Goal: Task Accomplishment & Management: Use online tool/utility

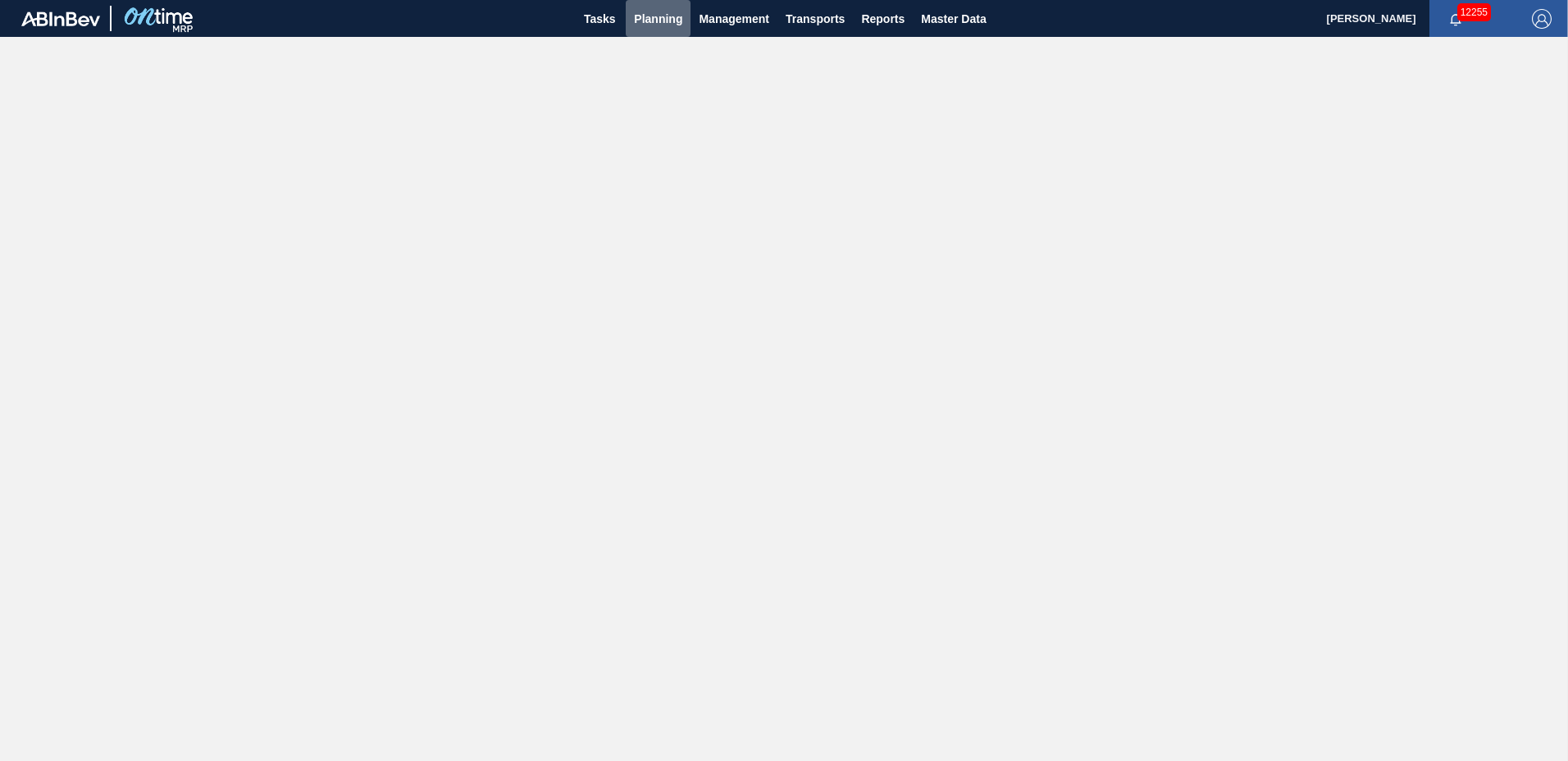
drag, startPoint x: 662, startPoint y: 24, endPoint x: 668, endPoint y: 42, distance: 19.0
click at [662, 24] on span "Planning" at bounding box center [658, 18] width 48 height 19
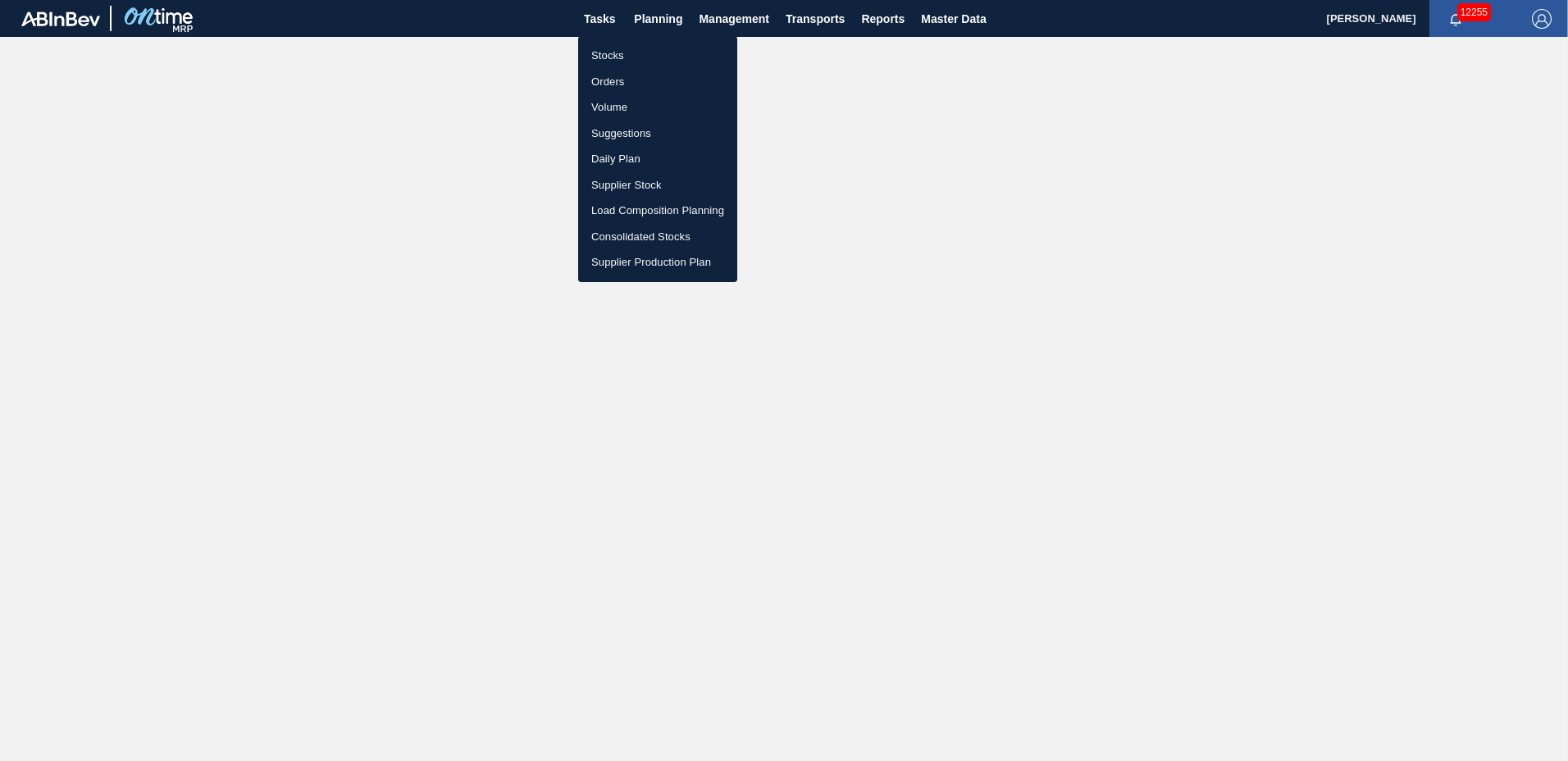
click at [656, 121] on li "Suggestions" at bounding box center [657, 133] width 159 height 26
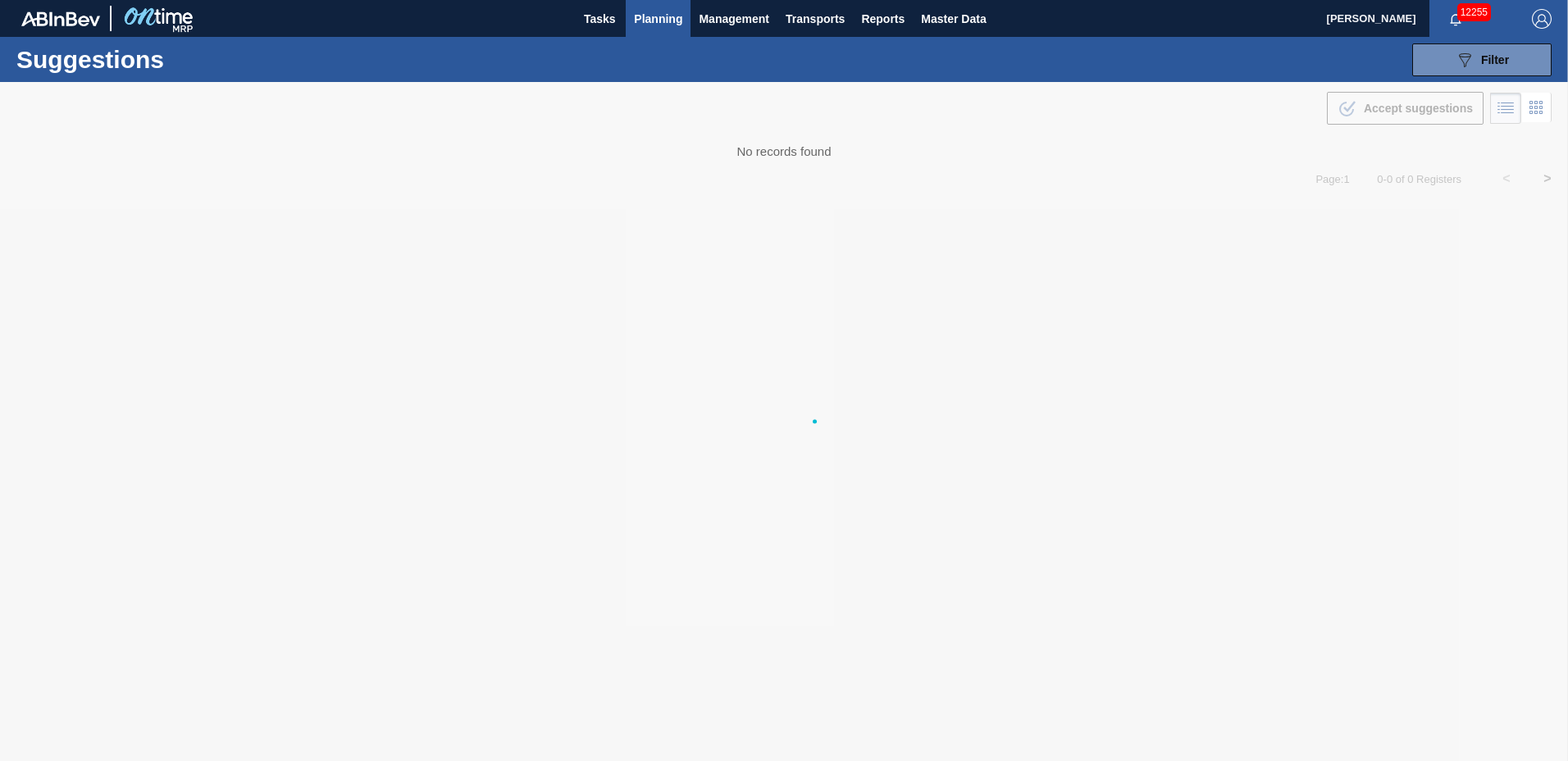
click at [656, 123] on ul "Stocks Orders Volume Suggestions Daily Plan Supplier Stock Load Composition Pla…" at bounding box center [657, 115] width 120 height 138
click at [1482, 70] on button "089F7B8B-B2A5-4AFE-B5C0-19BA573D28AC Filter" at bounding box center [1481, 60] width 139 height 33
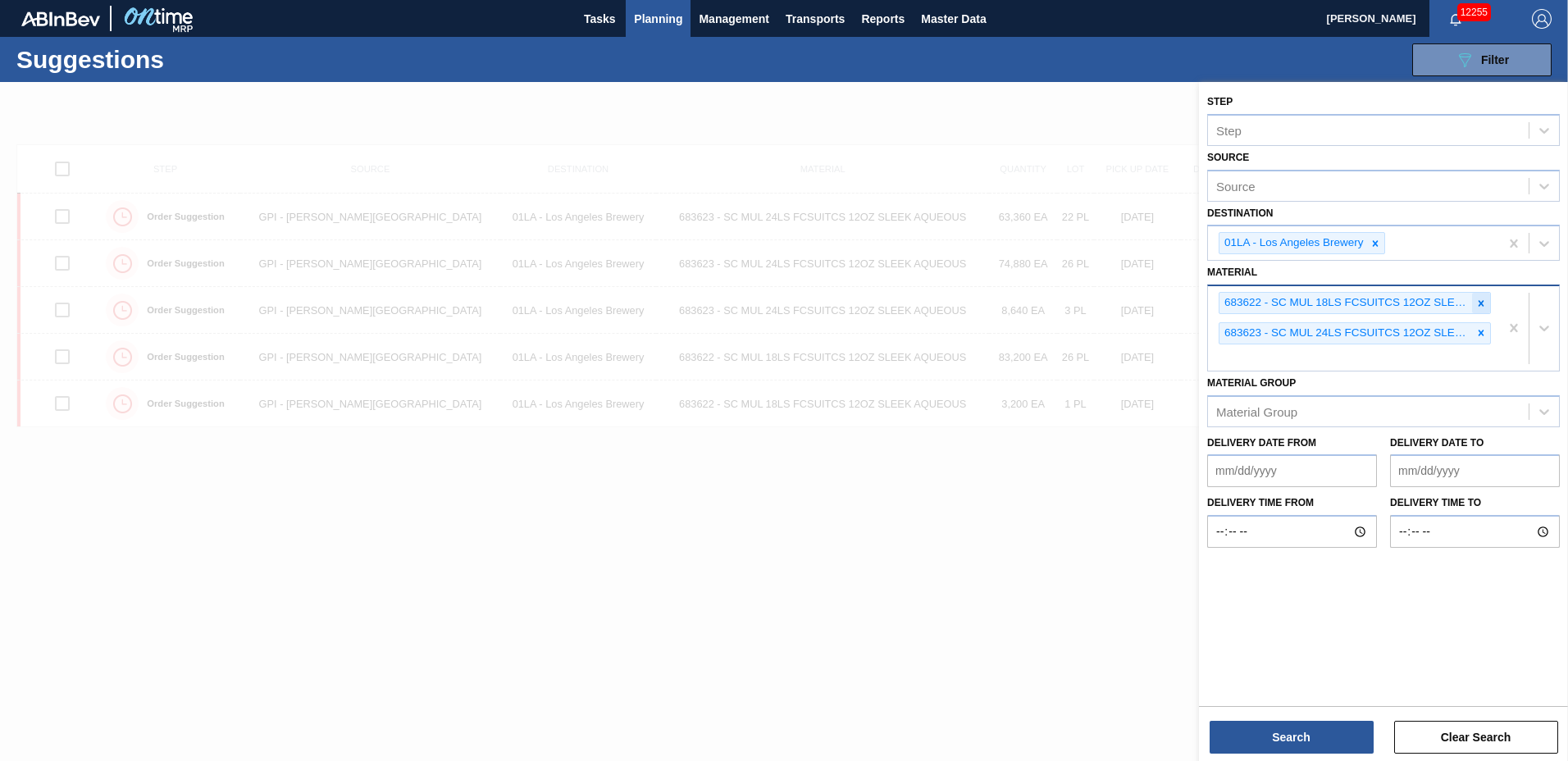
click at [1479, 310] on div at bounding box center [1480, 302] width 18 height 20
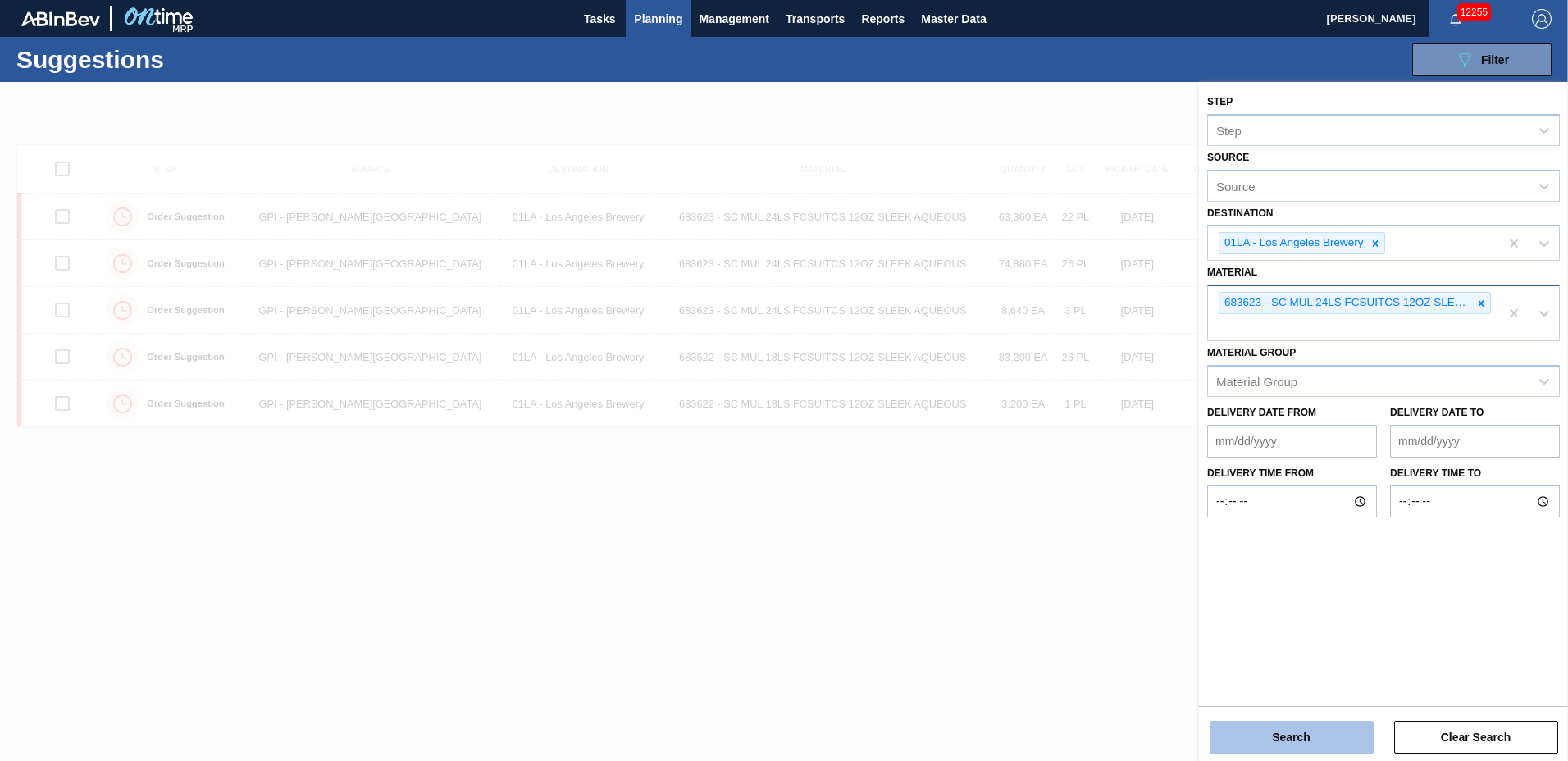
click at [1324, 728] on button "Search" at bounding box center [1291, 737] width 164 height 33
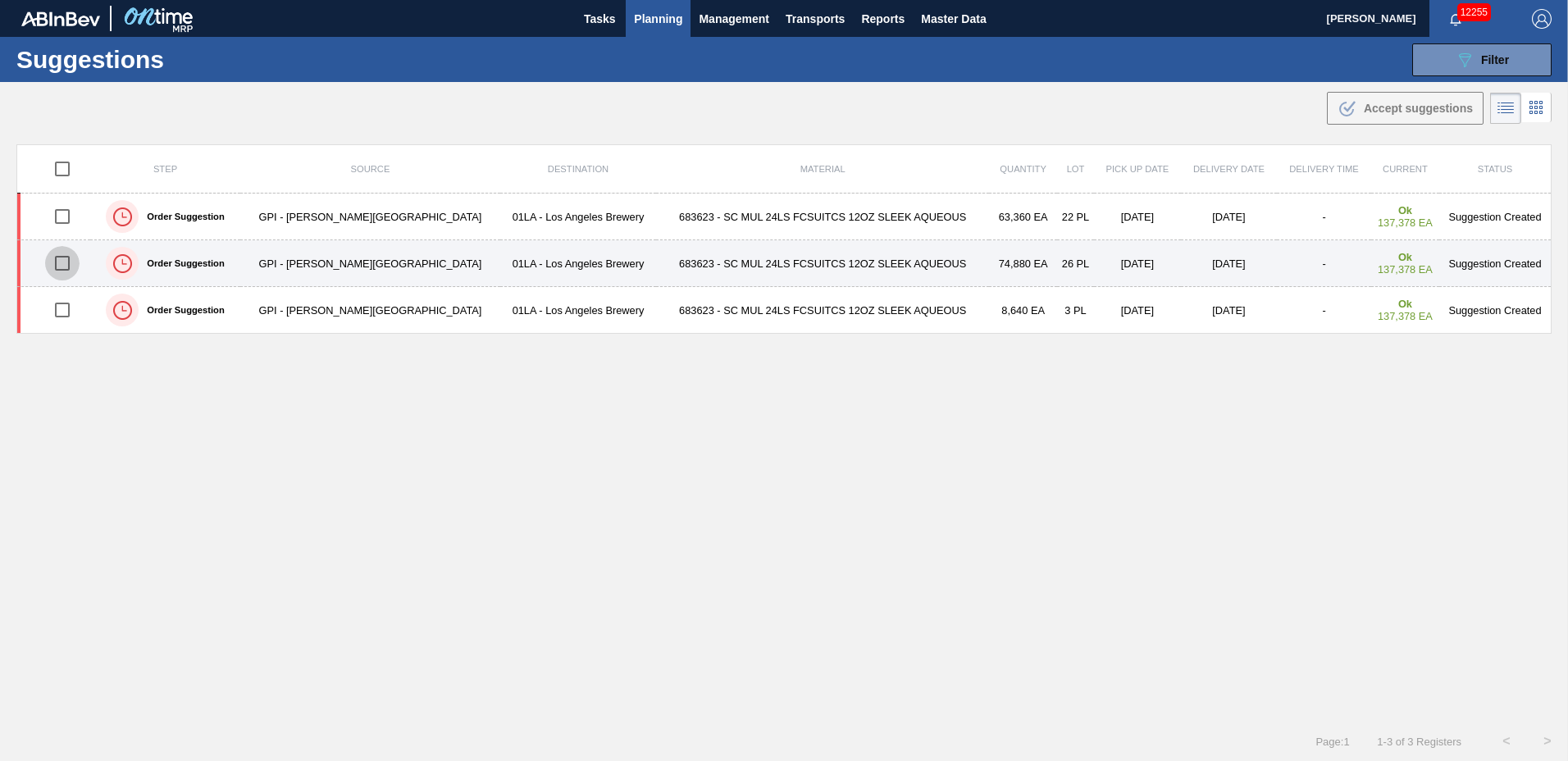
drag, startPoint x: 60, startPoint y: 263, endPoint x: 105, endPoint y: 281, distance: 48.5
click at [60, 262] on input "checkbox" at bounding box center [63, 263] width 35 height 35
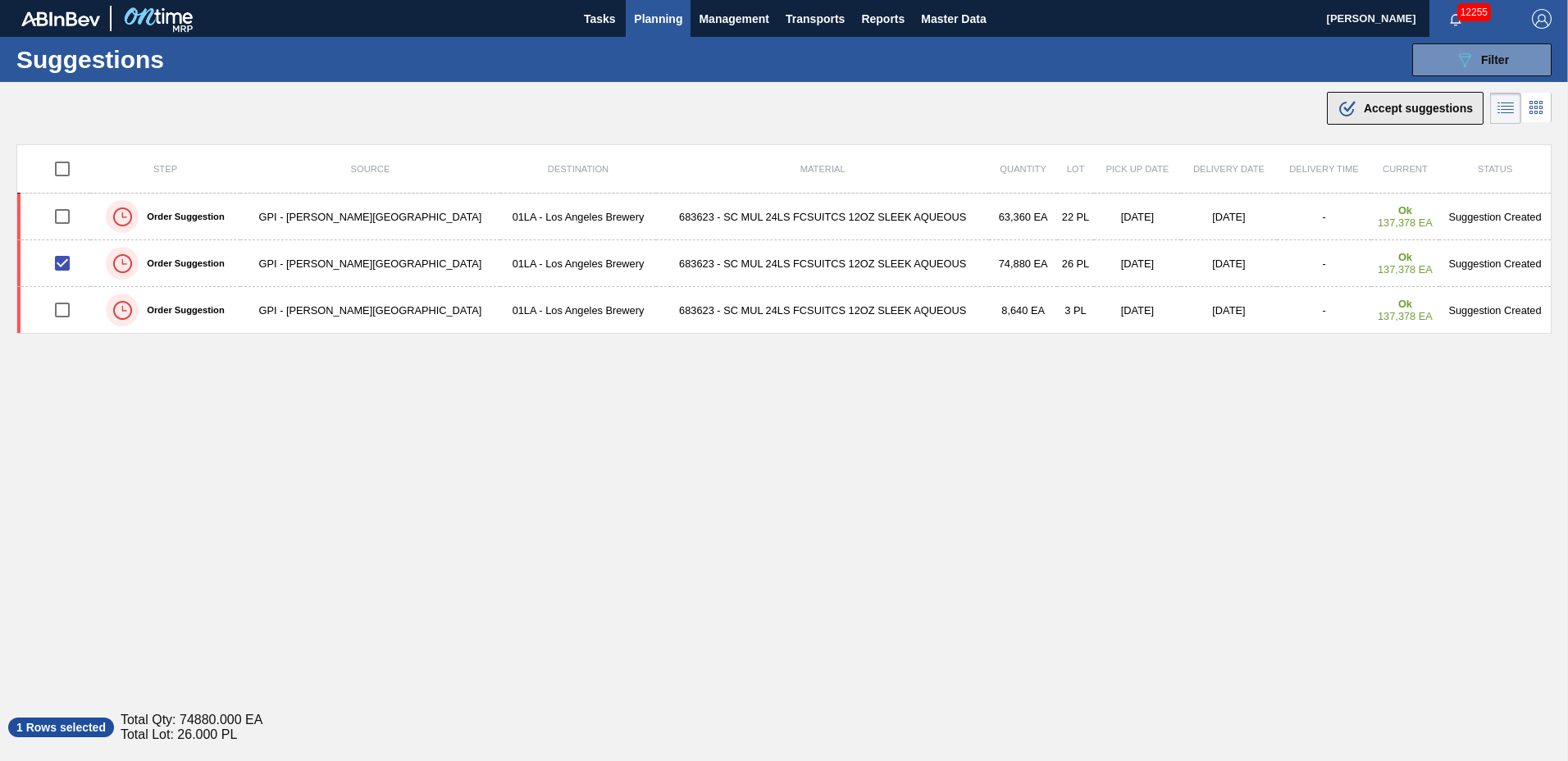
click at [1359, 112] on div ".b{fill:var(--color-action-default)} Accept suggestions" at bounding box center [1405, 108] width 135 height 19
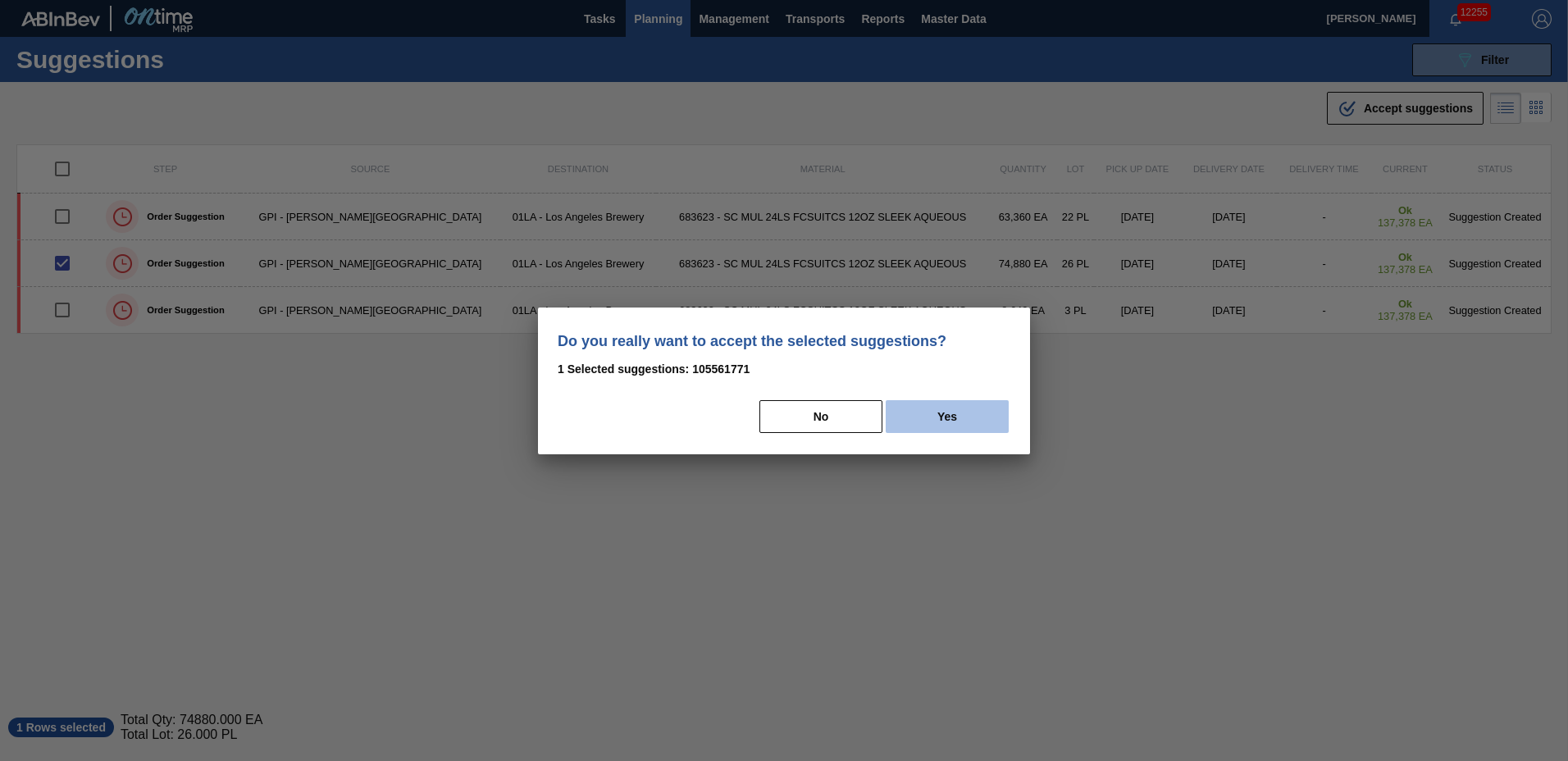
click at [952, 409] on button "Yes" at bounding box center [947, 417] width 123 height 33
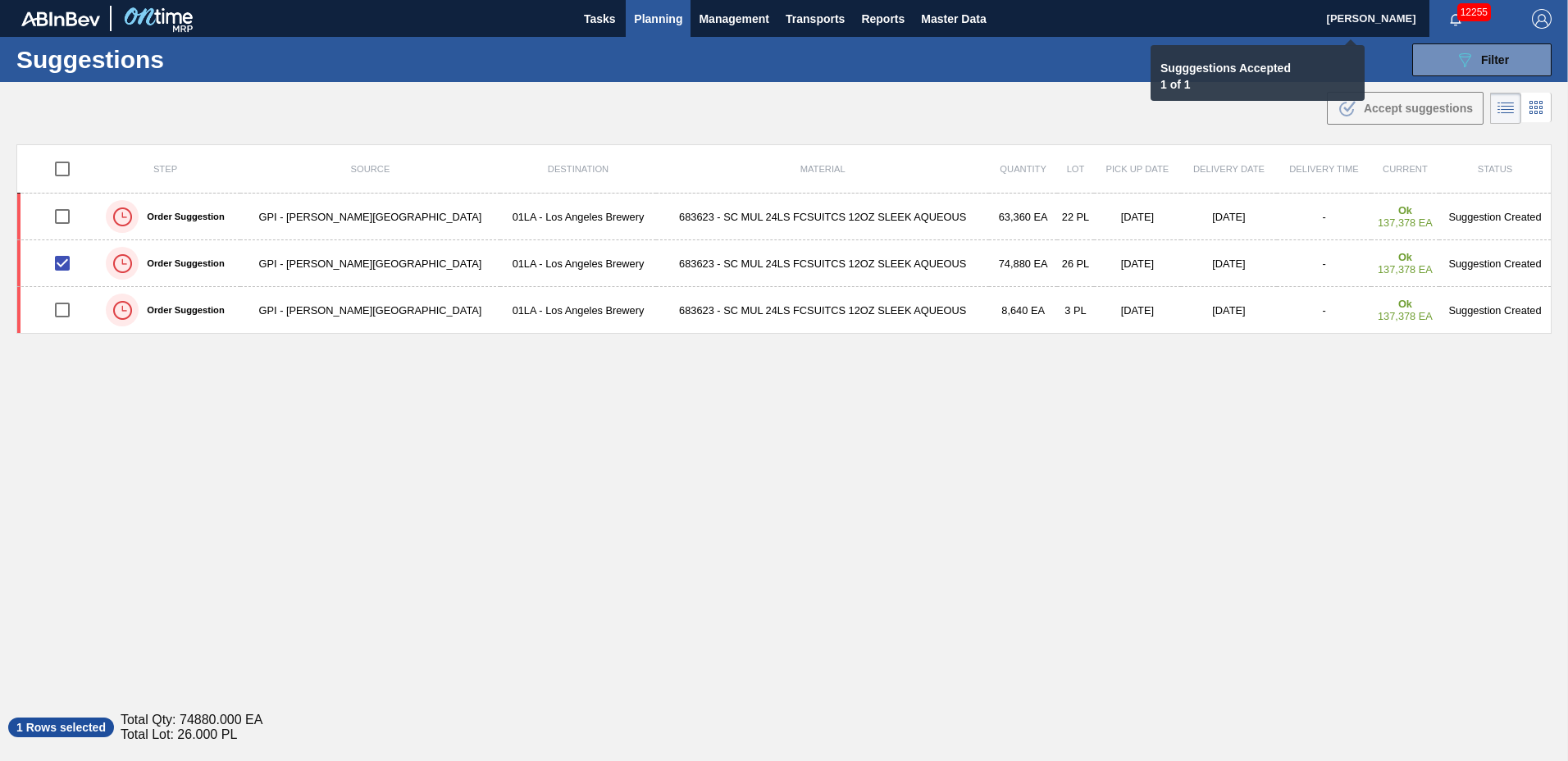
checkbox input "false"
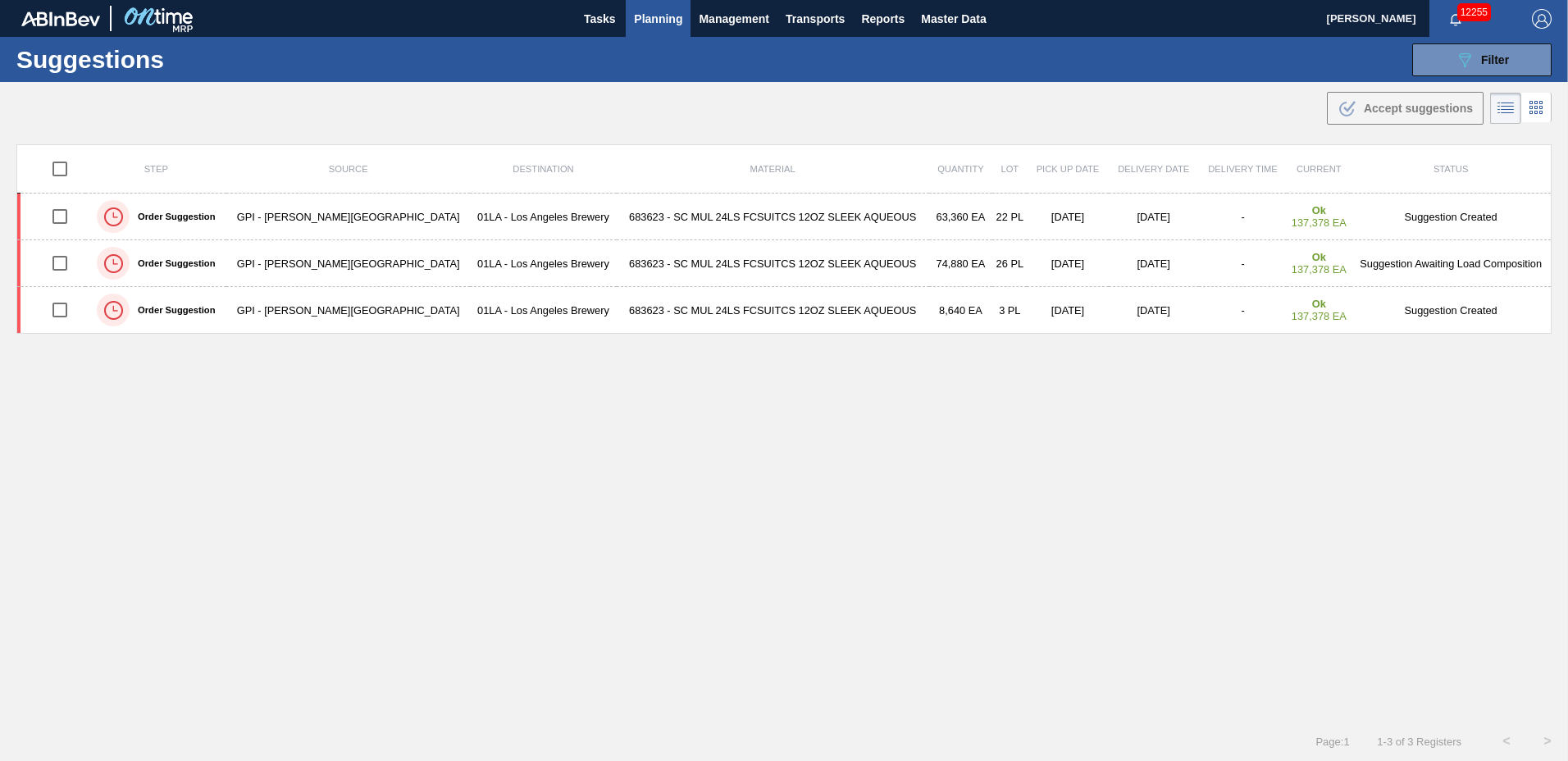
click at [654, 25] on span "Planning" at bounding box center [658, 18] width 48 height 19
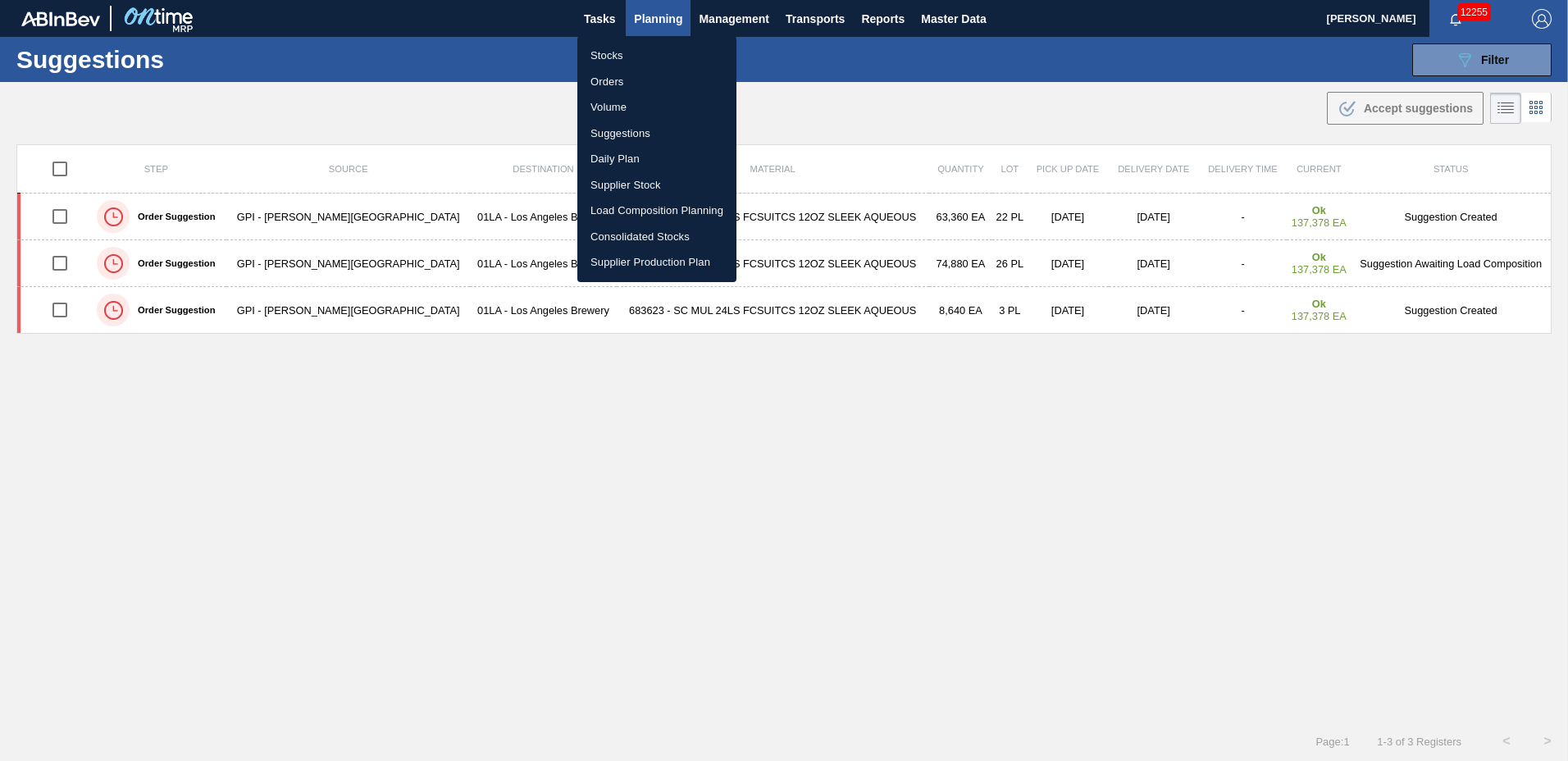
click at [635, 203] on li "Load Composition Planning" at bounding box center [656, 210] width 159 height 26
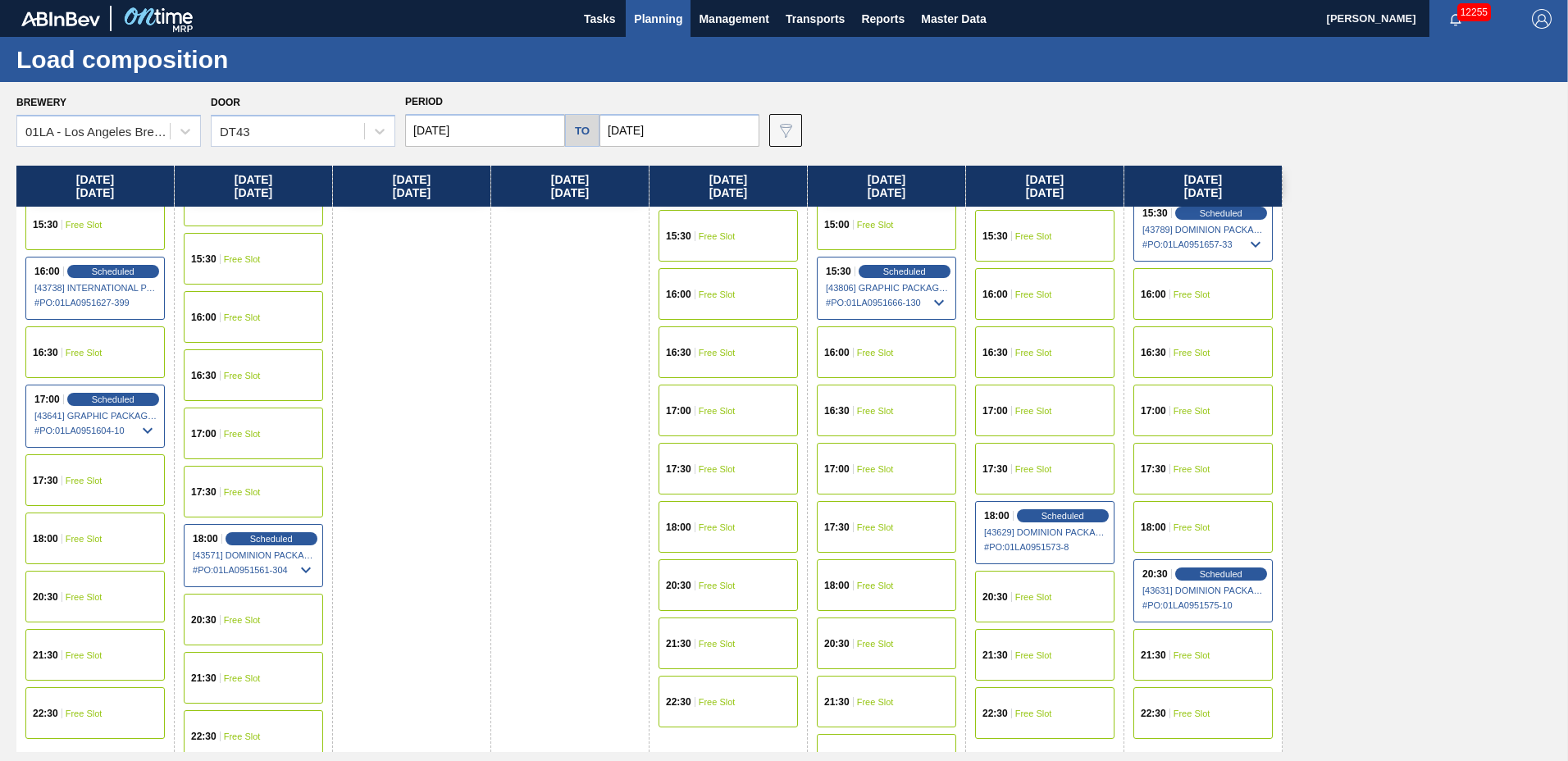
scroll to position [629, 0]
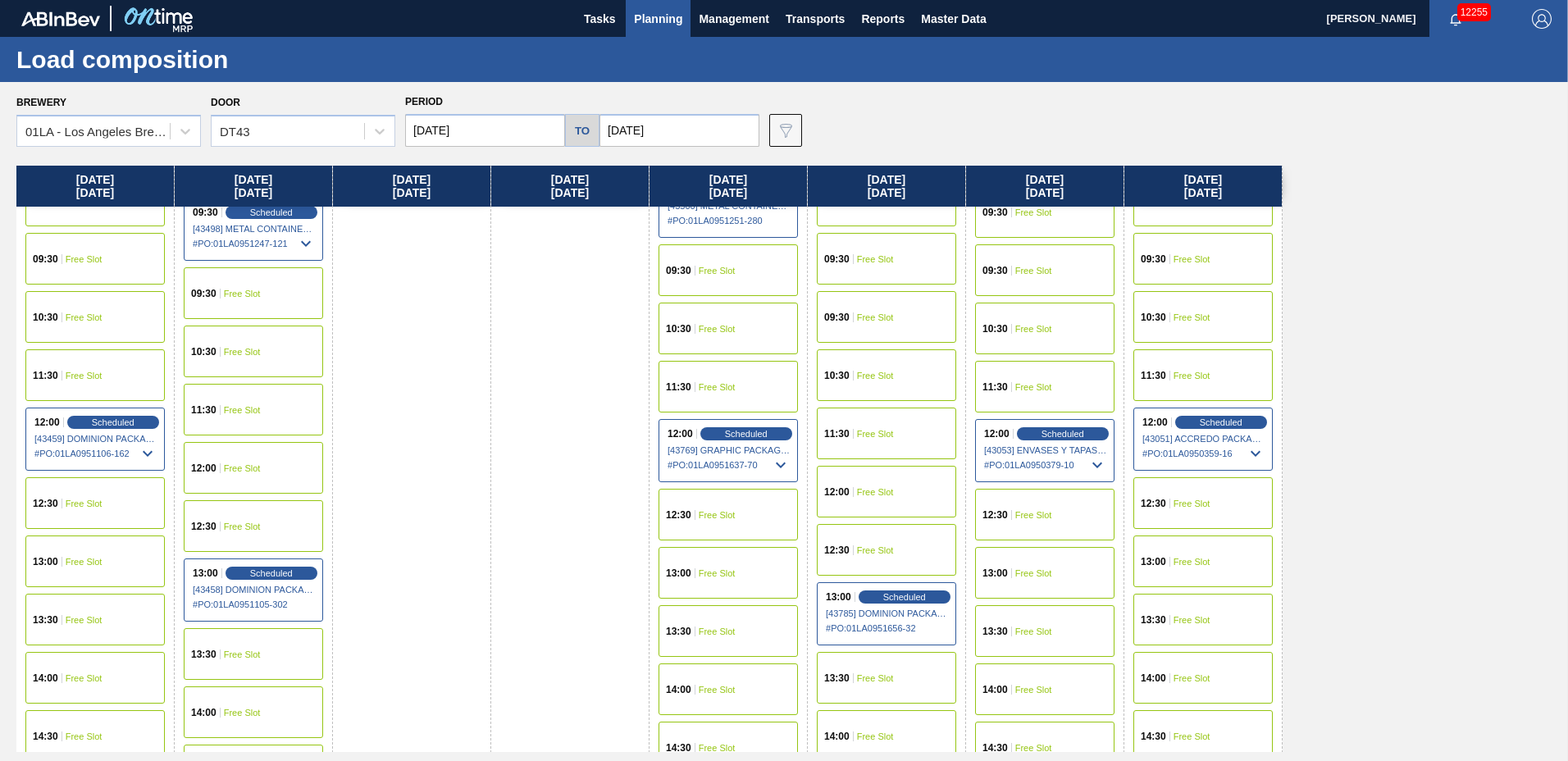
click at [90, 576] on div "13:00 Free Slot" at bounding box center [95, 561] width 139 height 52
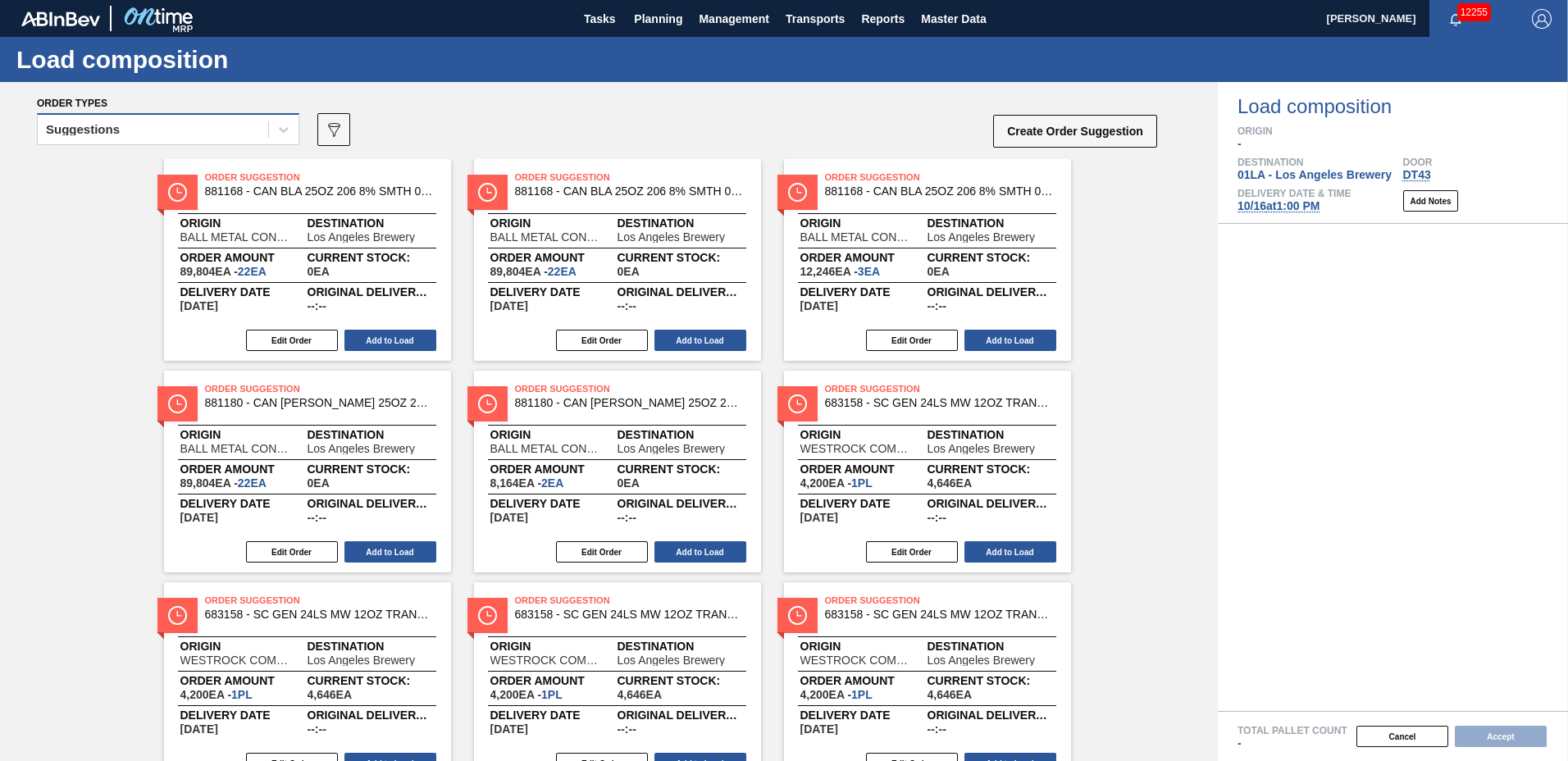
click at [132, 142] on div "Suggestions" at bounding box center [168, 128] width 262 height 32
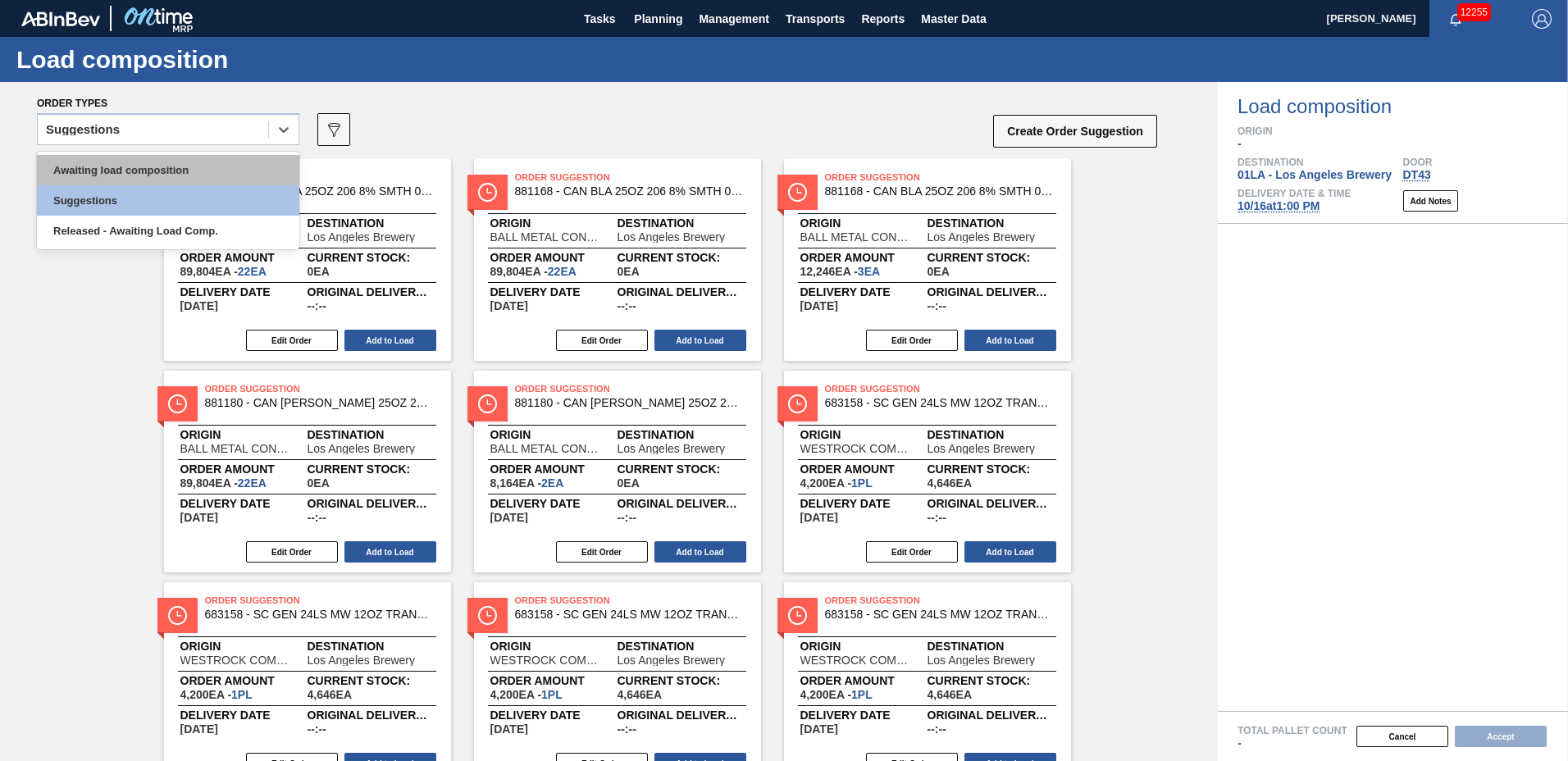
click at [129, 168] on div "Awaiting load composition" at bounding box center [168, 170] width 262 height 30
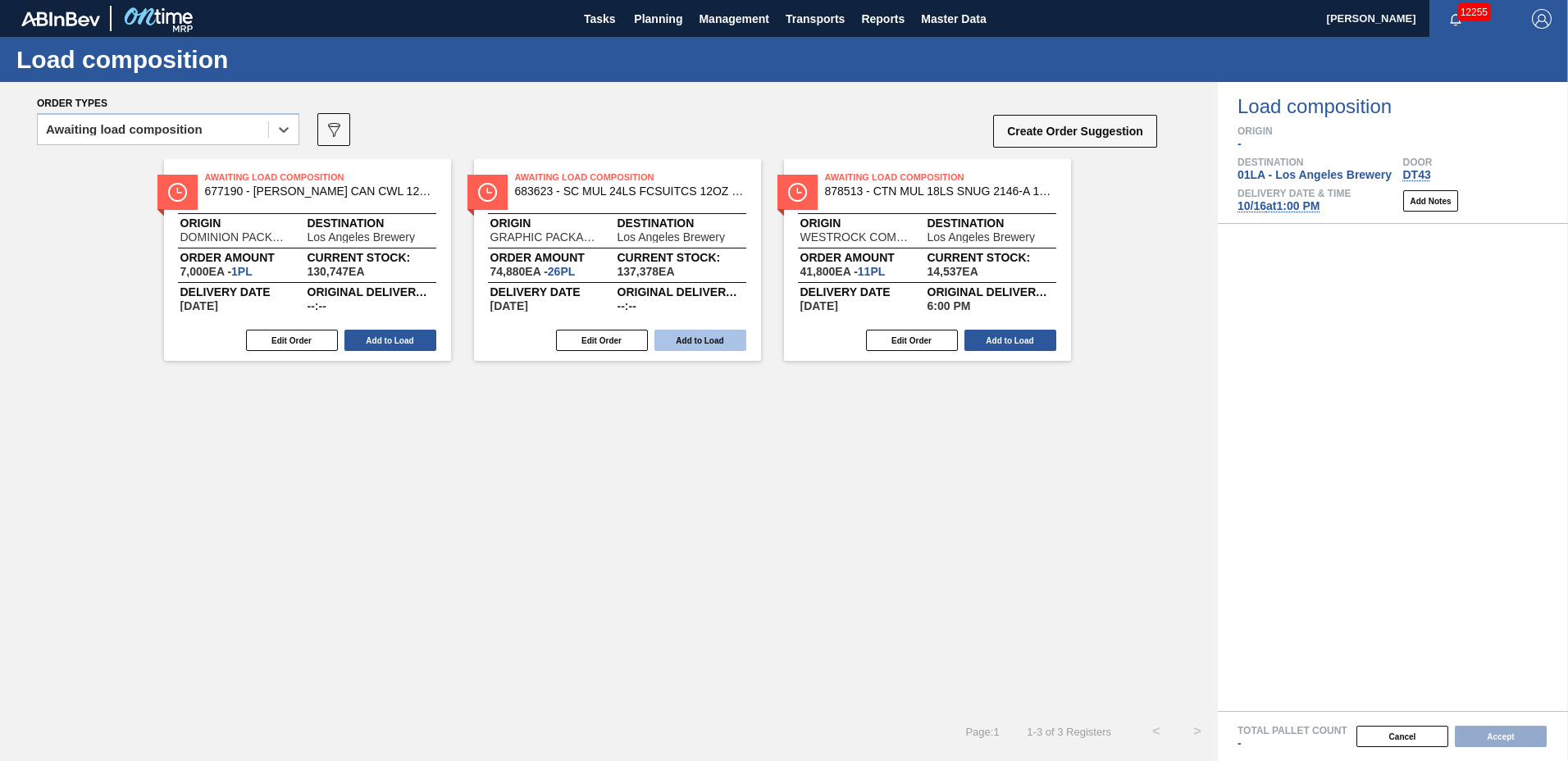
click at [685, 341] on button "Add to Load" at bounding box center [700, 340] width 92 height 21
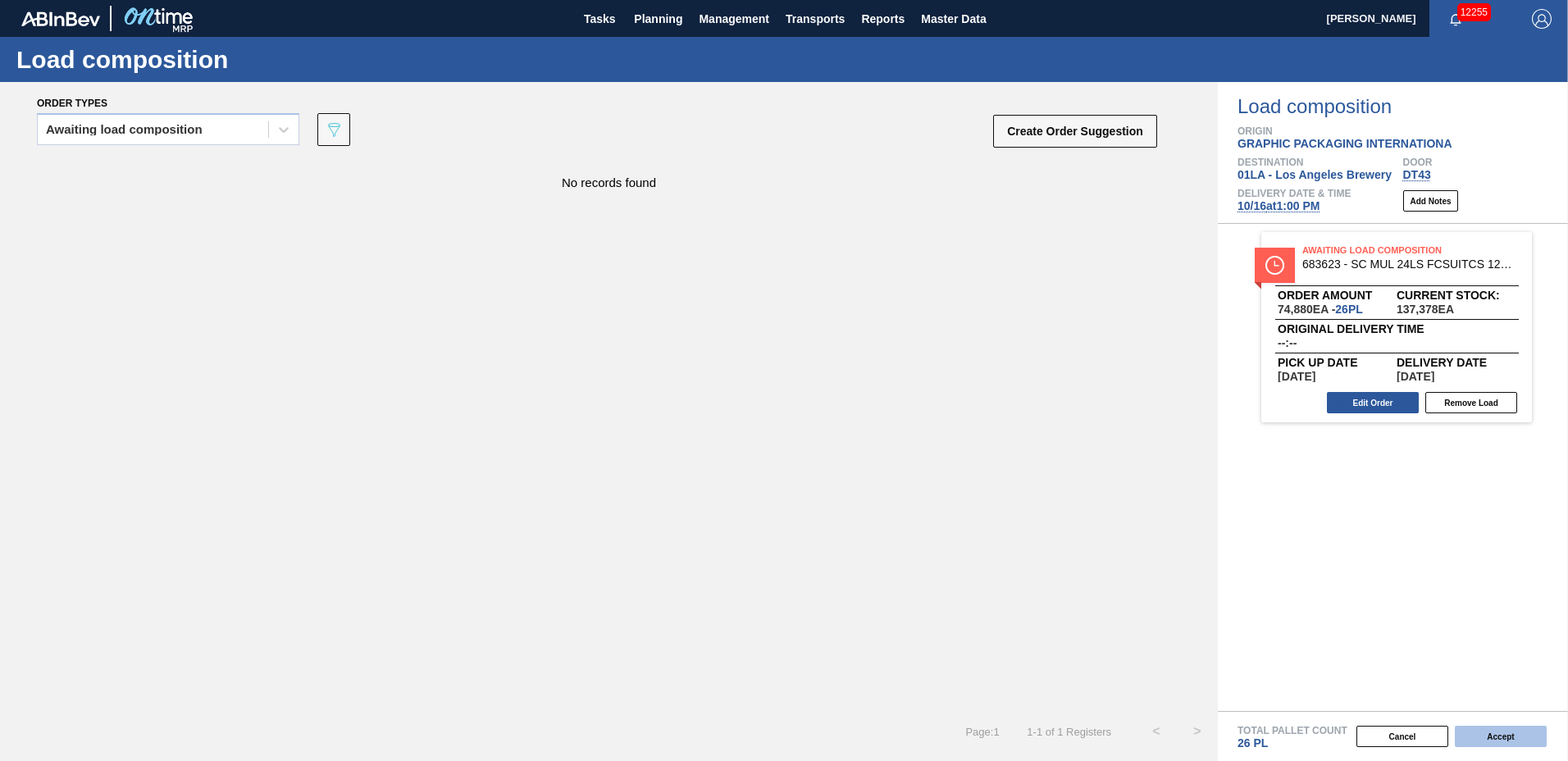
click at [1482, 735] on button "Accept" at bounding box center [1499, 736] width 92 height 21
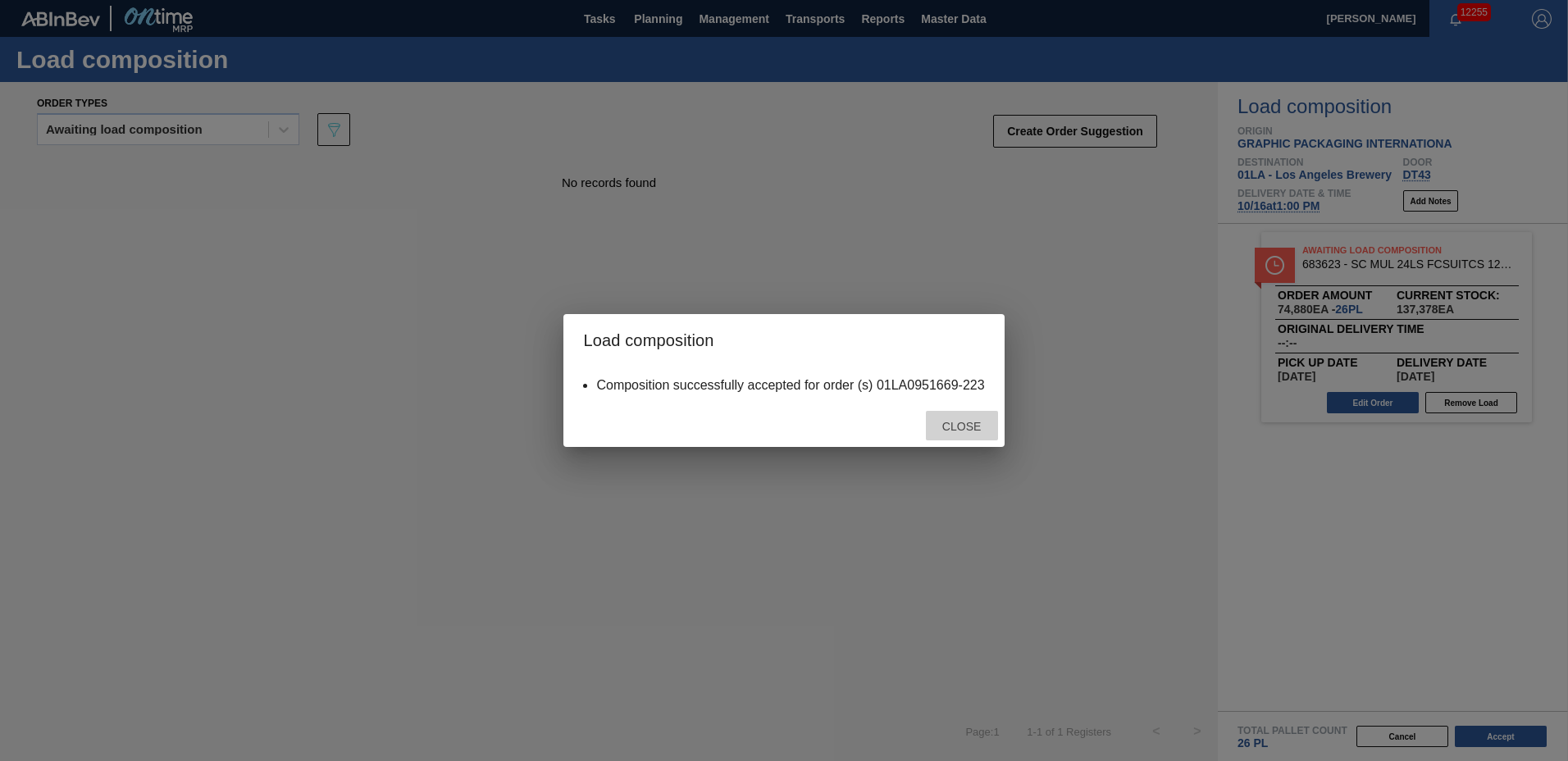
click at [959, 420] on span "Close" at bounding box center [961, 426] width 65 height 14
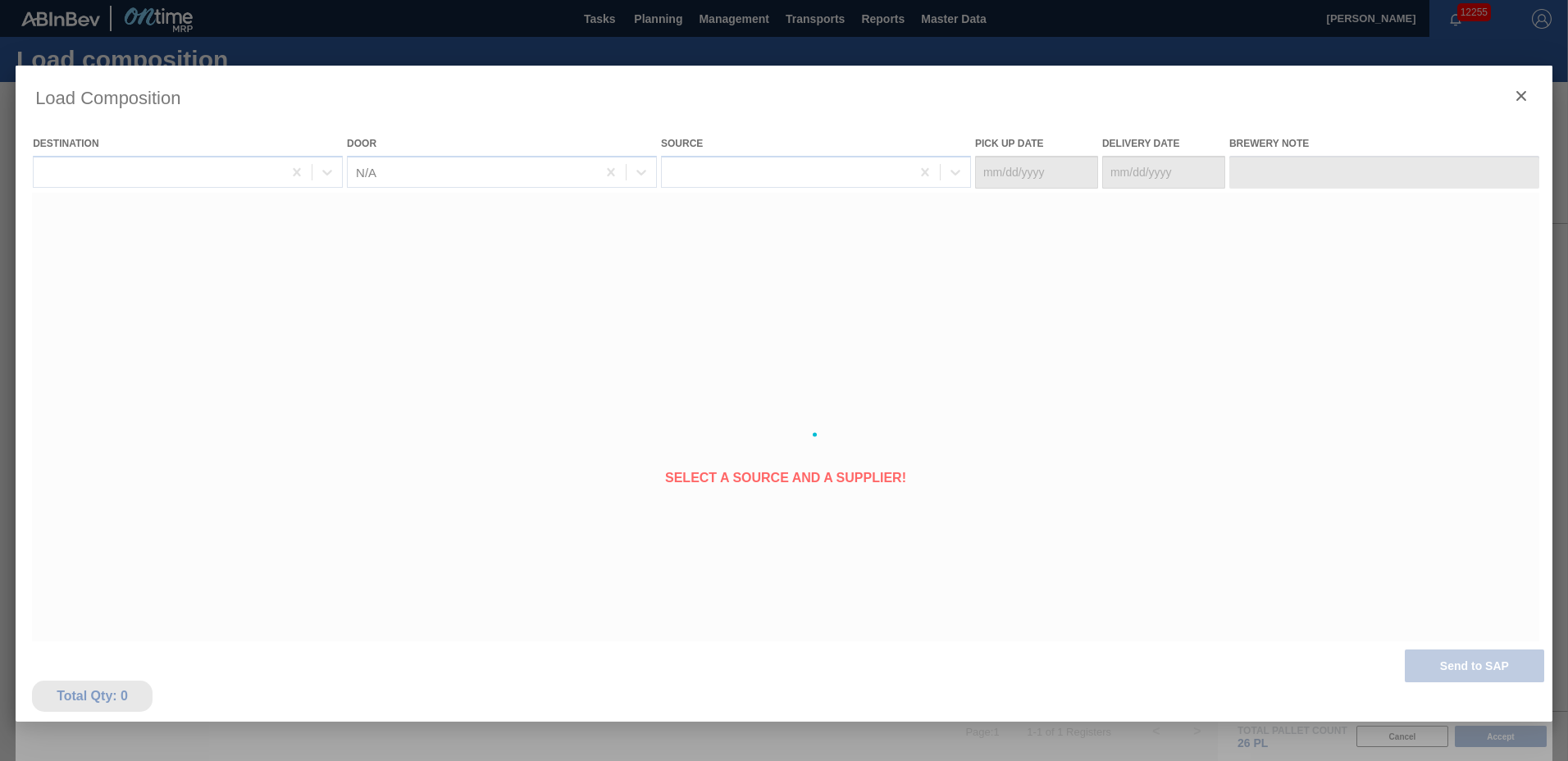
type Date "10/12/2025"
type Date "[DATE]"
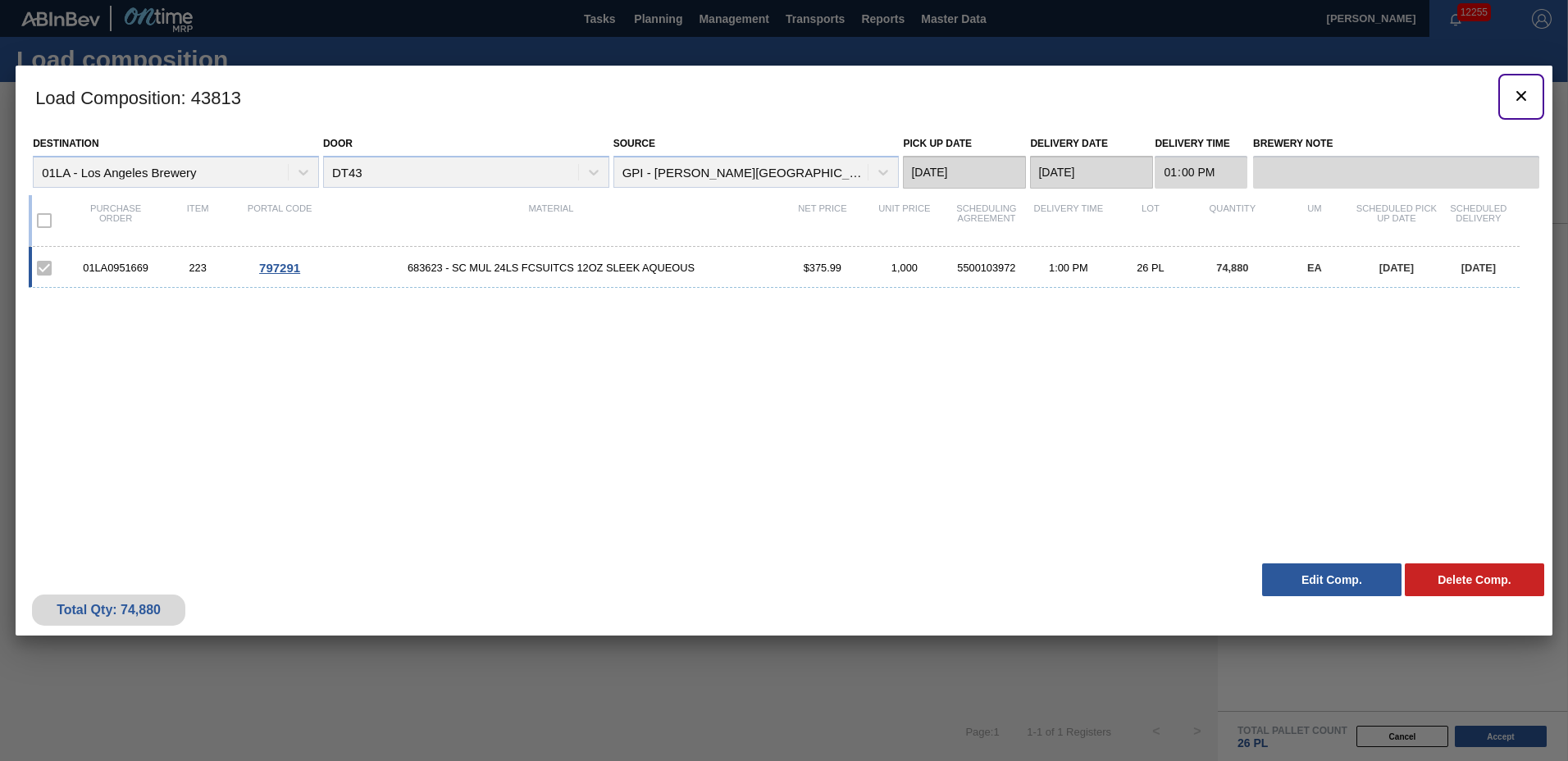
click at [1527, 92] on icon "botão de ícone" at bounding box center [1521, 95] width 19 height 19
